Goal: Task Accomplishment & Management: Use online tool/utility

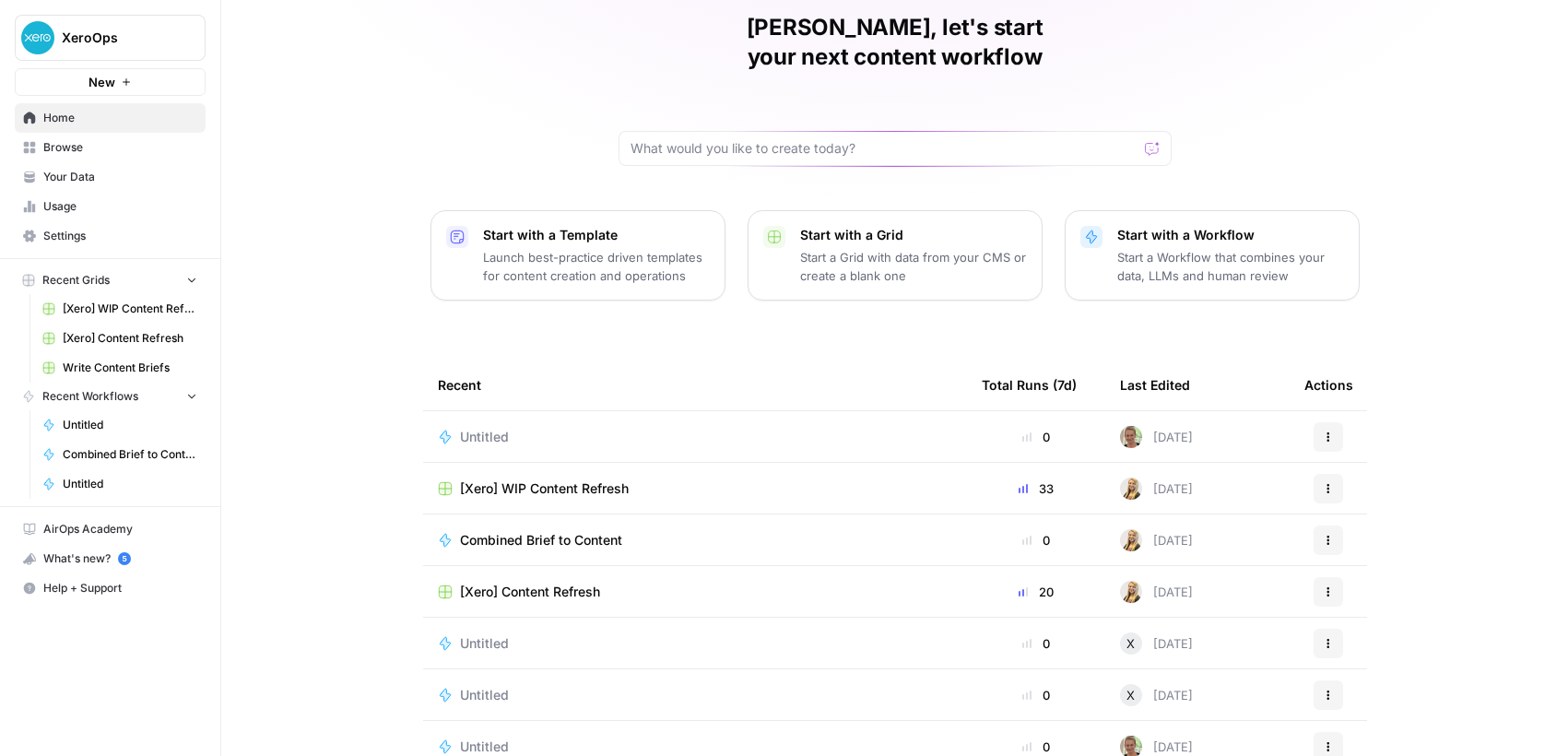
scroll to position [92, 0]
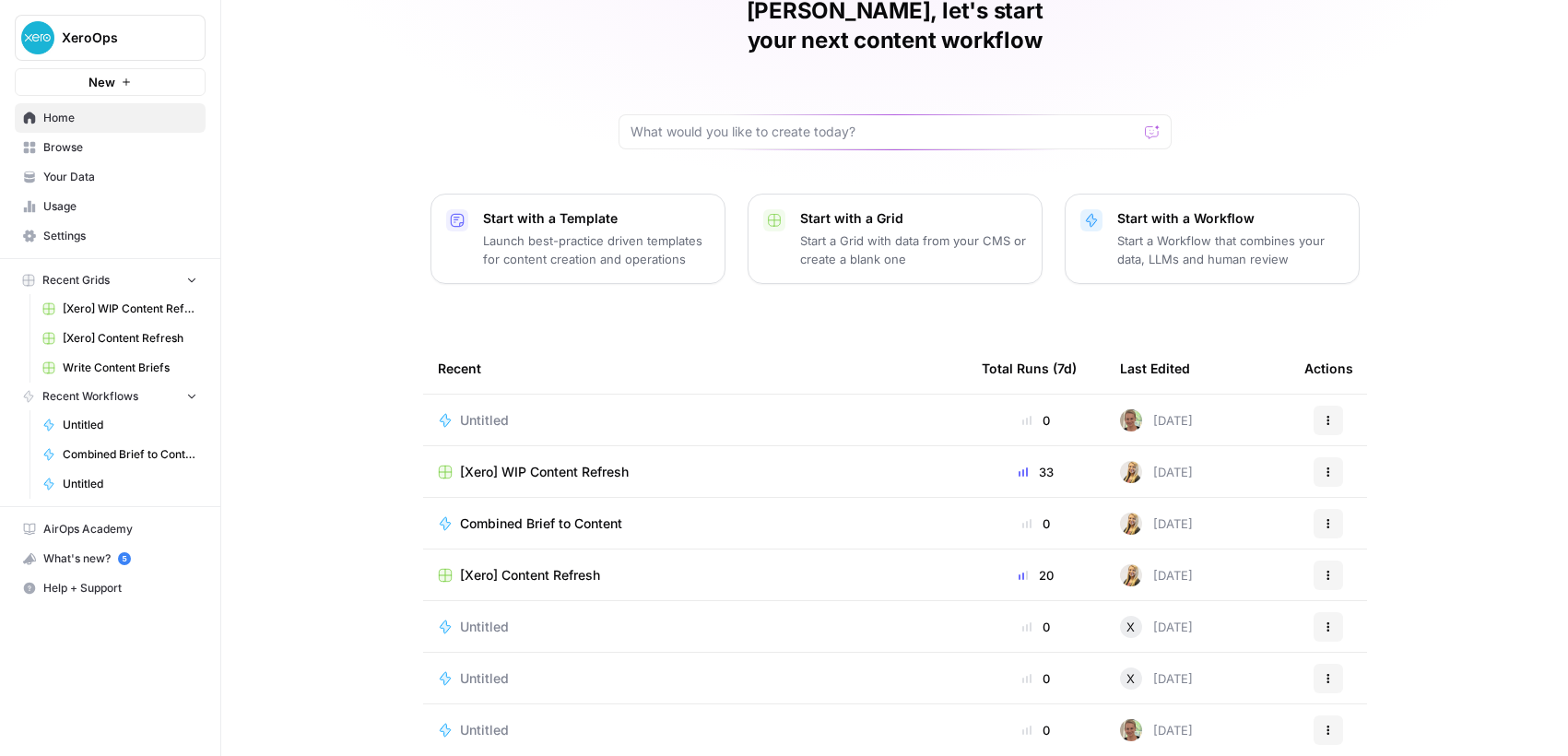
click at [305, 216] on div "[PERSON_NAME], let's start your next content workflow Start with a Template Lau…" at bounding box center [894, 346] width 1347 height 878
click at [481, 412] on span "Untitled" at bounding box center [484, 421] width 48 height 19
